Goal: Information Seeking & Learning: Learn about a topic

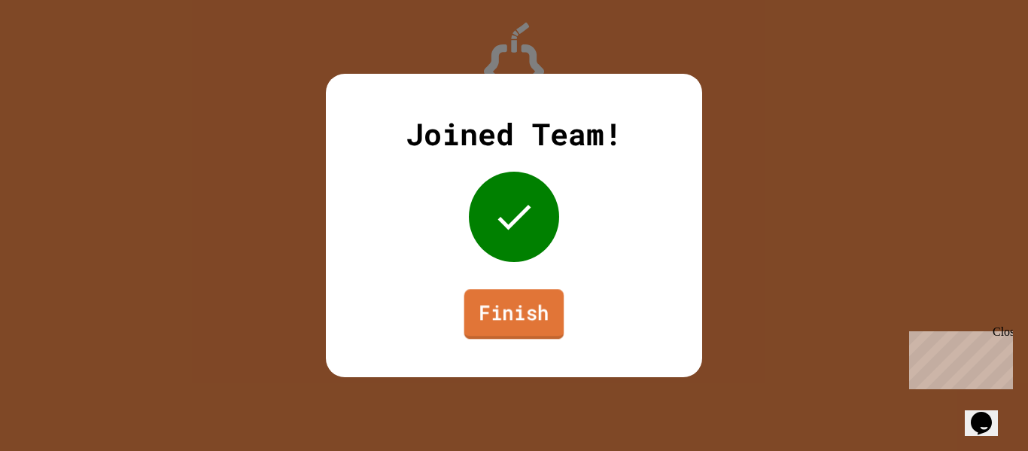
click at [547, 296] on link "Finish" at bounding box center [514, 314] width 100 height 50
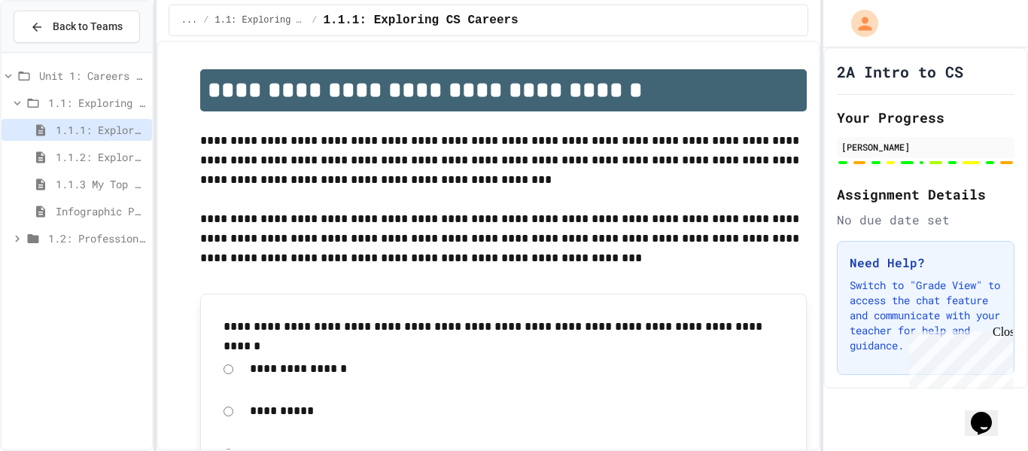
click at [99, 187] on span "1.1.3 My Top 3 CS Careers!" at bounding box center [101, 184] width 90 height 16
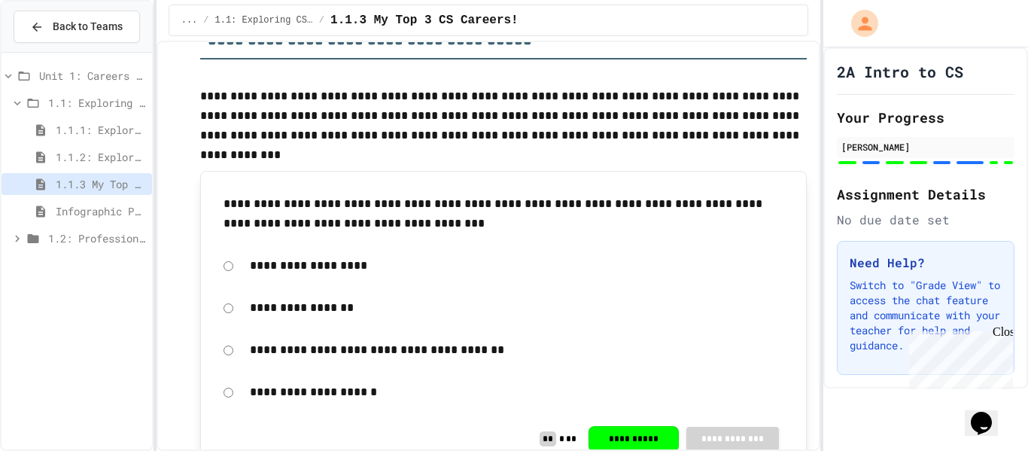
scroll to position [1004, 0]
